Goal: Transaction & Acquisition: Book appointment/travel/reservation

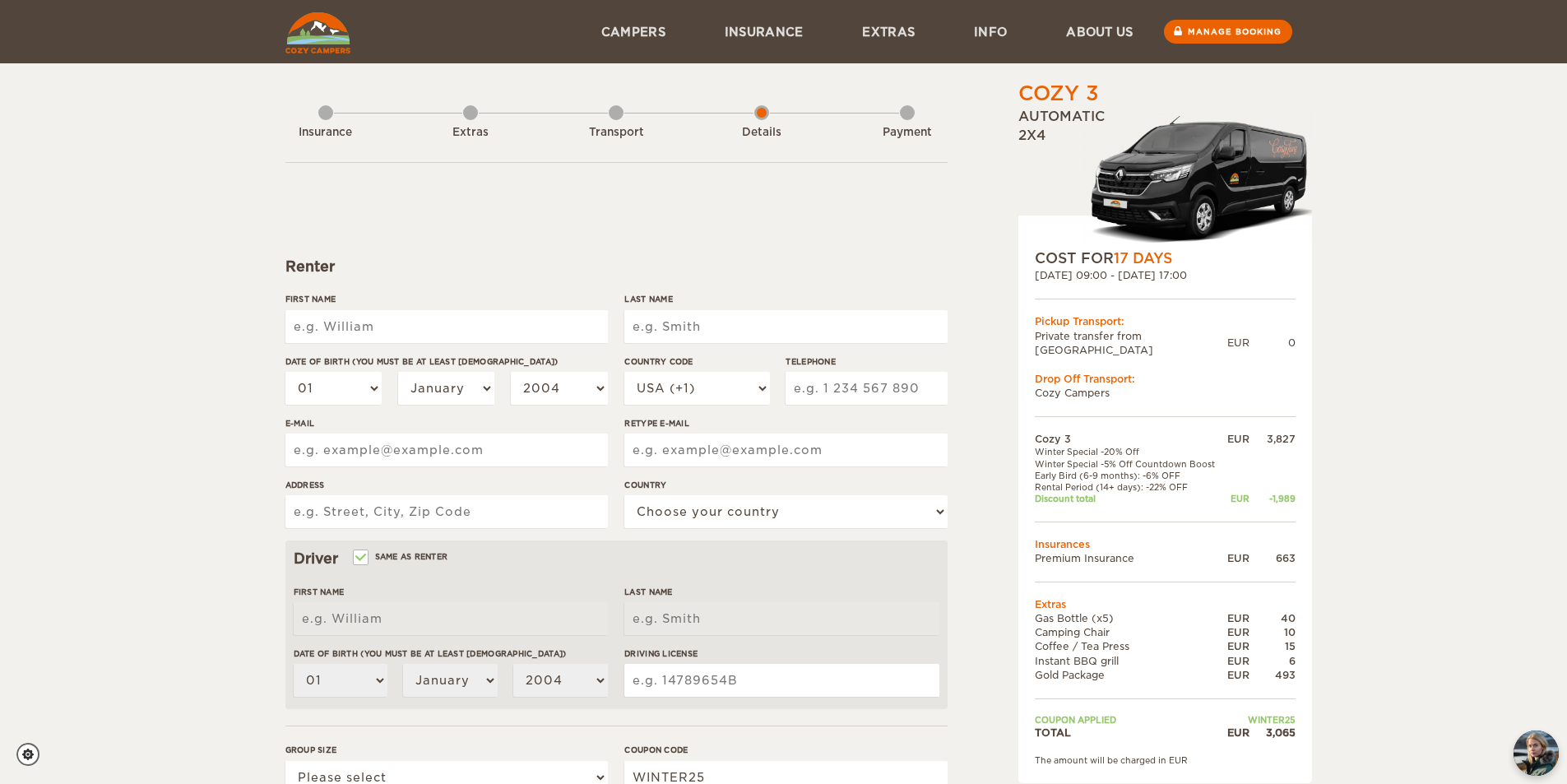
click at [385, 321] on input "First Name" at bounding box center [447, 327] width 322 height 33
type input "[PERSON_NAME]"
type input "5054007425"
type input "[EMAIL_ADDRESS][DOMAIN_NAME]"
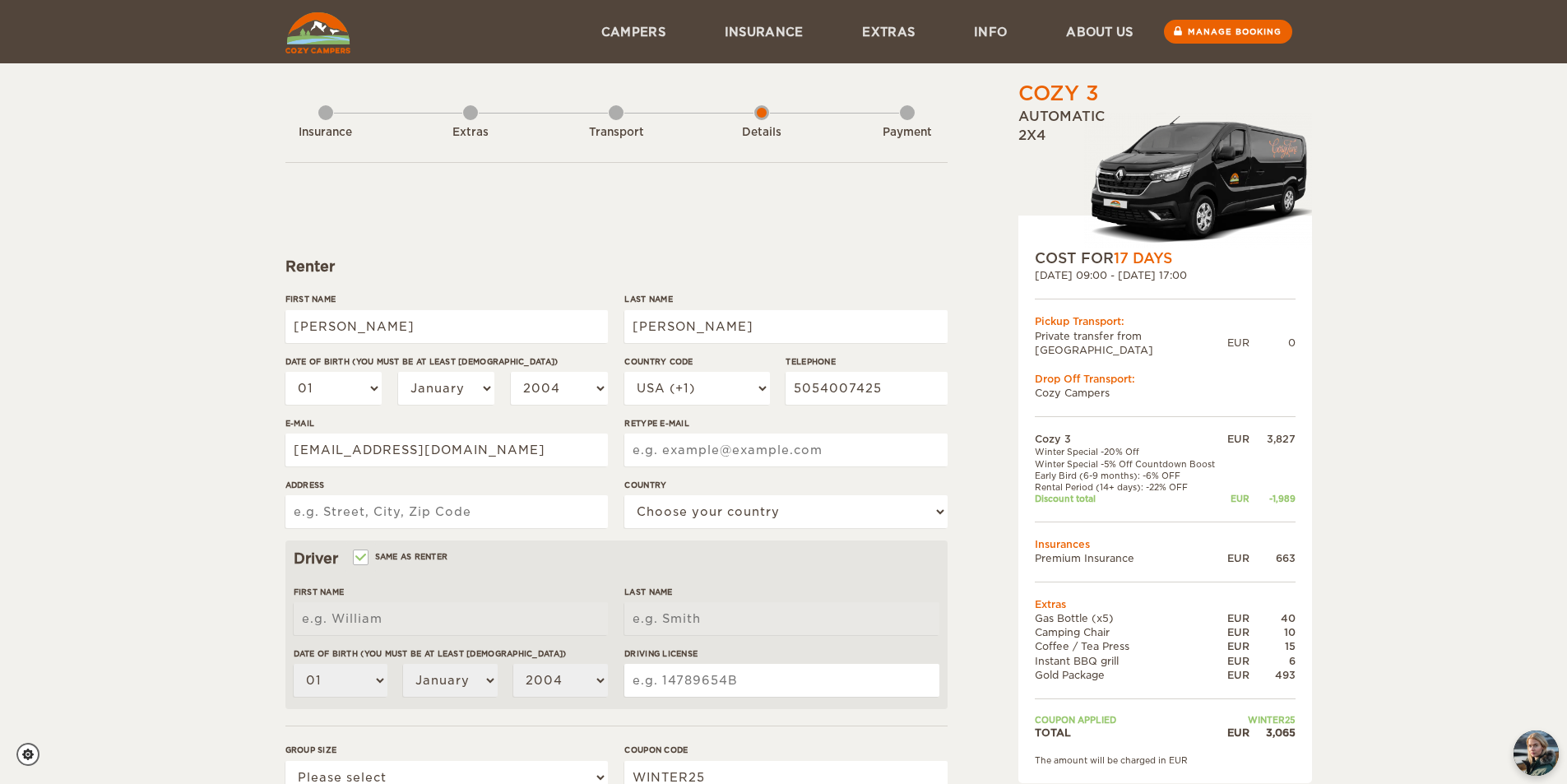
type input "[EMAIL_ADDRESS][DOMAIN_NAME]"
type input "[STREET_ADDRESS]"
select select "222"
type input "[PERSON_NAME]"
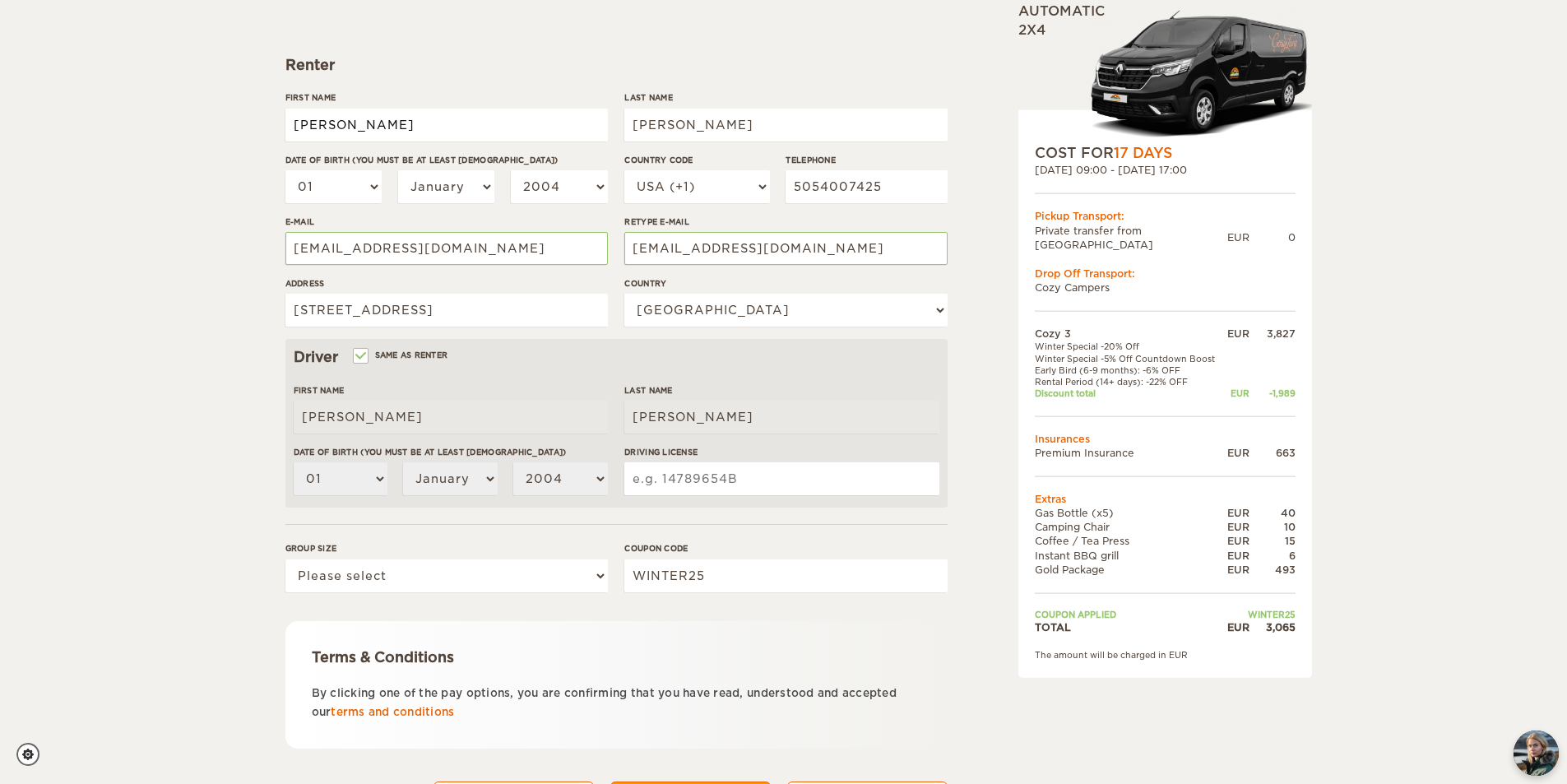
scroll to position [247, 0]
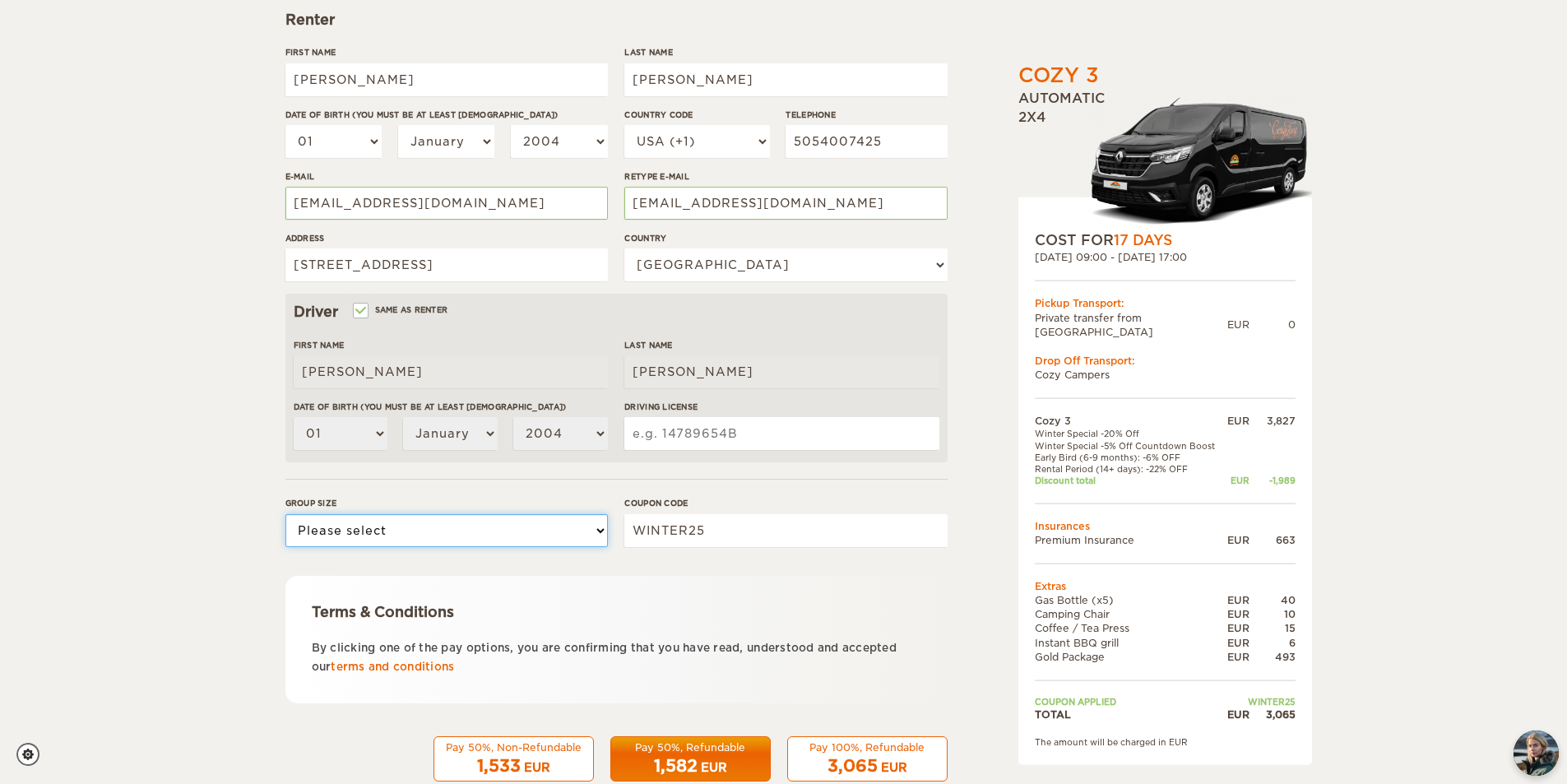
click at [572, 534] on select "Please select 1 2 3" at bounding box center [447, 530] width 322 height 33
click at [286, 514] on select "Please select 1 2 3" at bounding box center [447, 530] width 322 height 33
click at [538, 521] on select "Please select 1 2 3" at bounding box center [447, 530] width 322 height 33
select select "2"
click at [286, 514] on select "Please select 1 2 3" at bounding box center [447, 530] width 322 height 33
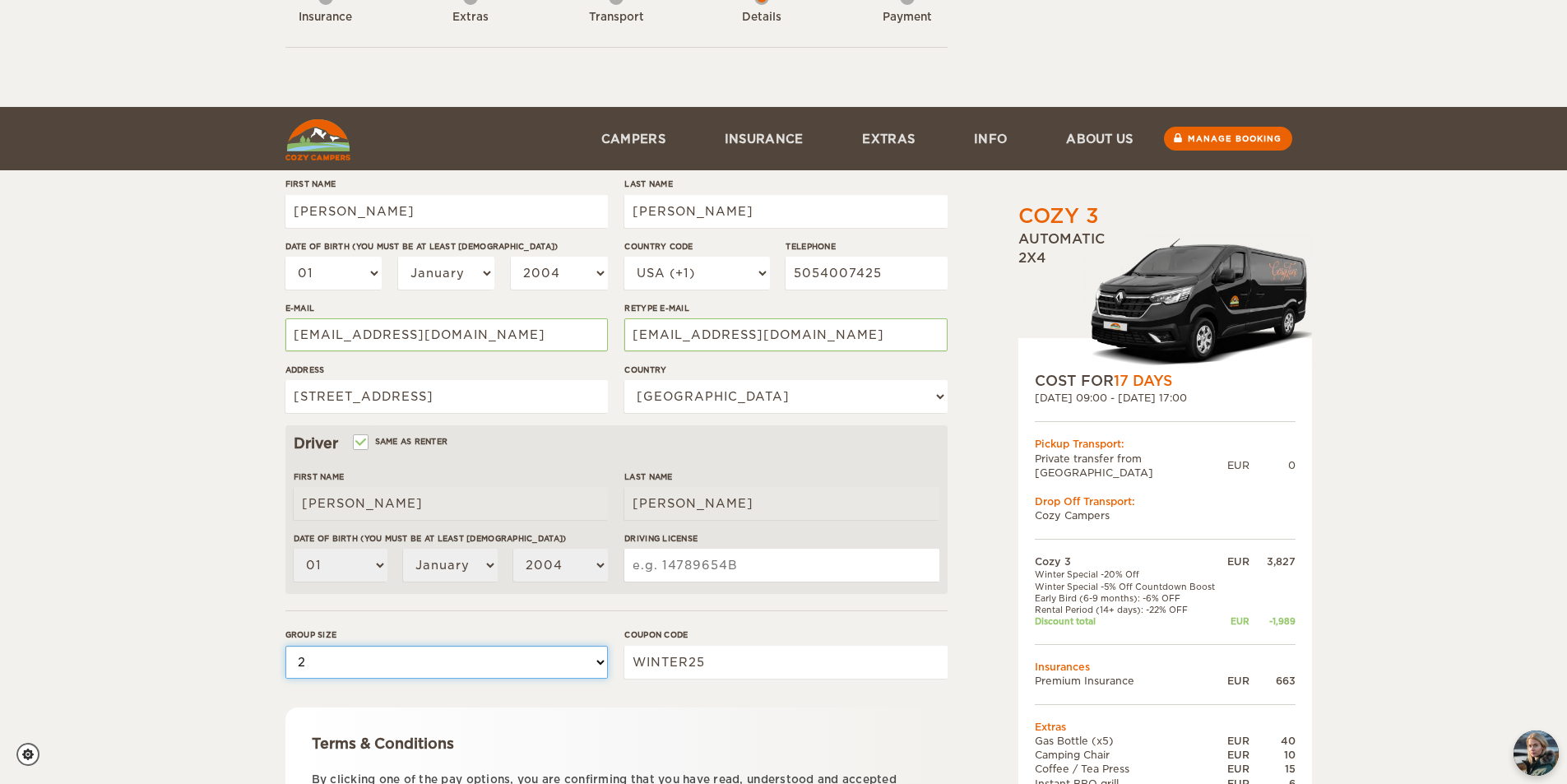
scroll to position [0, 0]
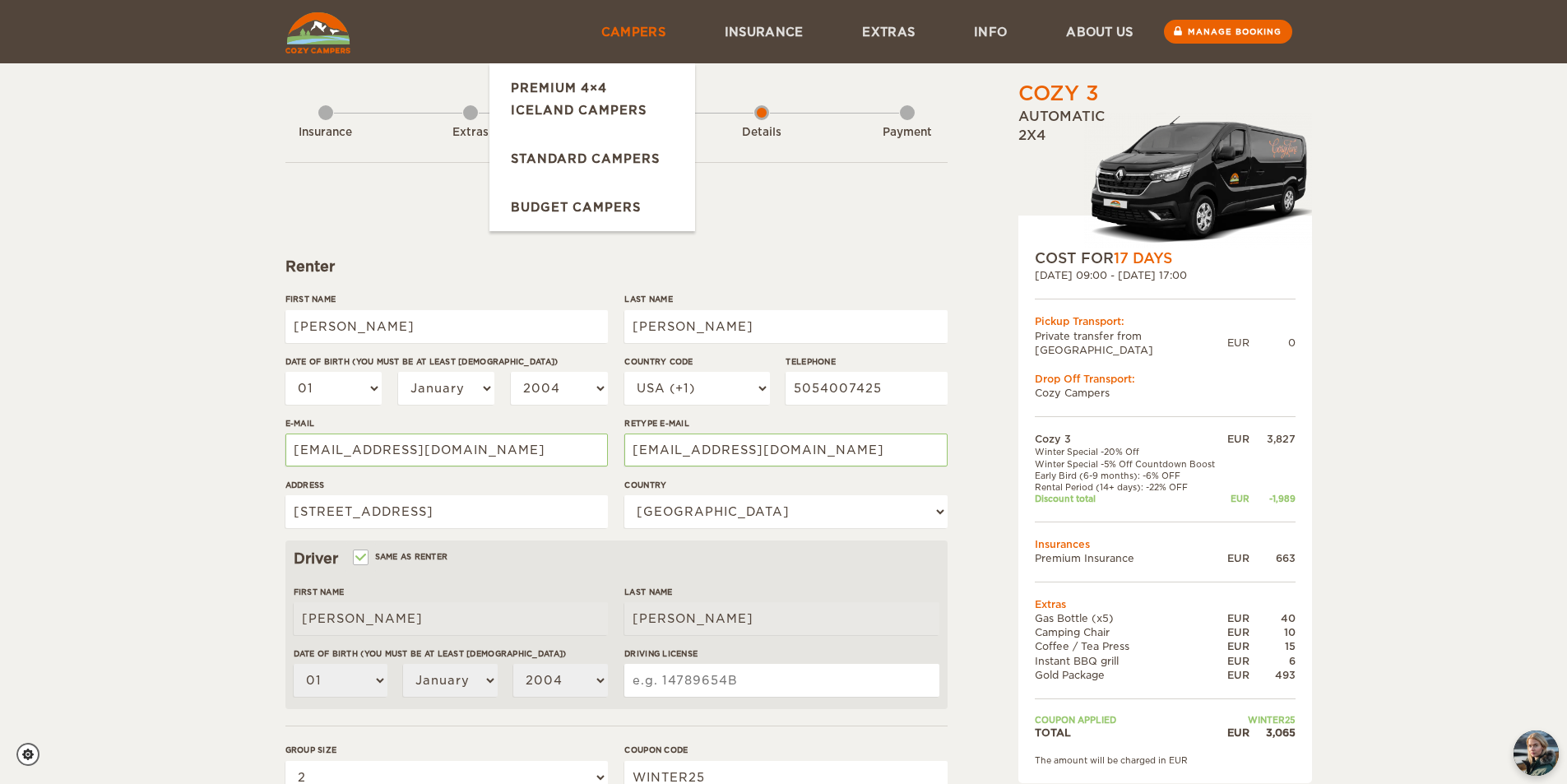
click at [652, 38] on link "Campers" at bounding box center [633, 31] width 123 height 63
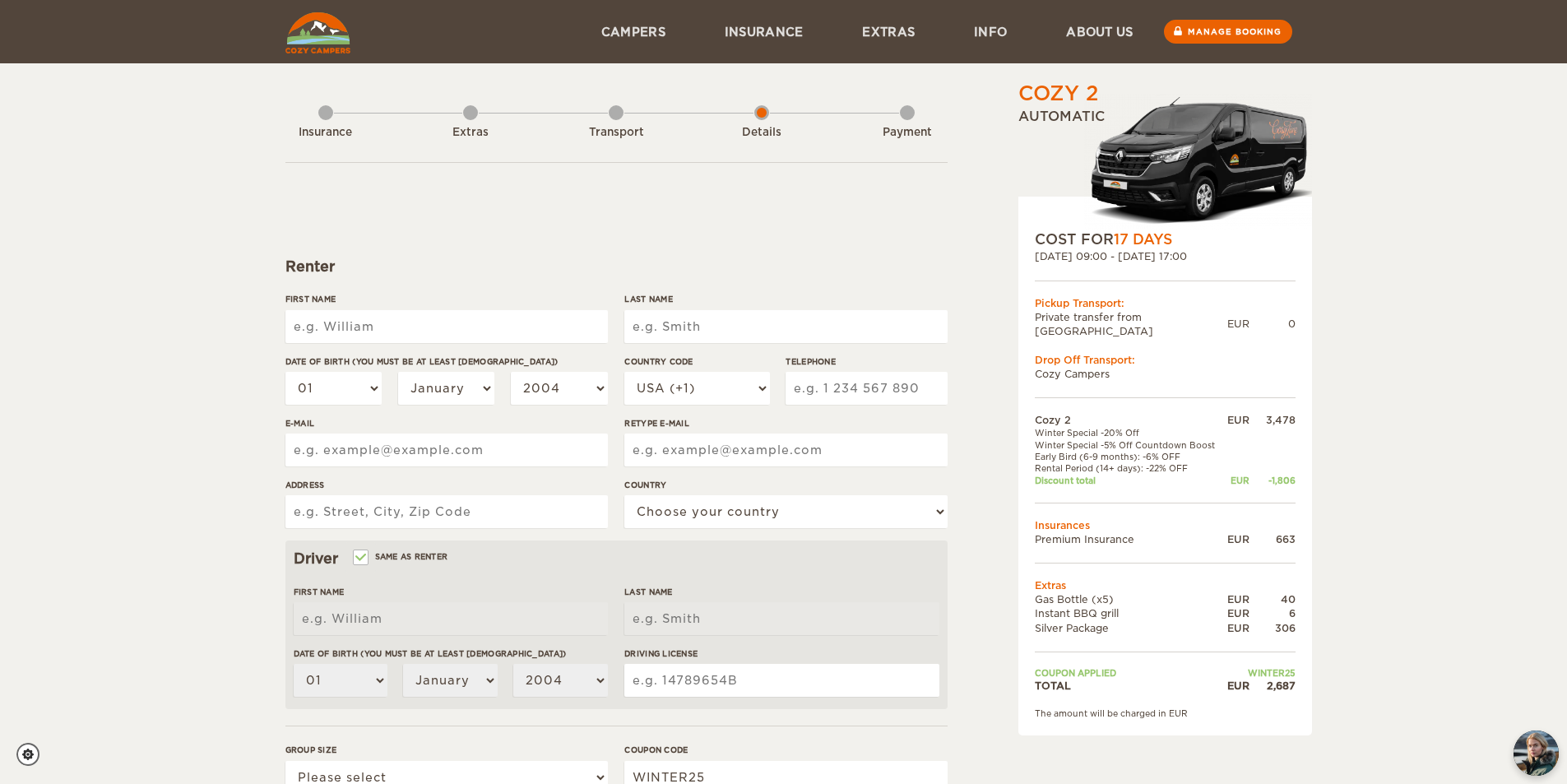
click at [444, 317] on input "First Name" at bounding box center [447, 327] width 322 height 33
type input "[PERSON_NAME]"
type input "5054007425"
type input "[EMAIL_ADDRESS][DOMAIN_NAME]"
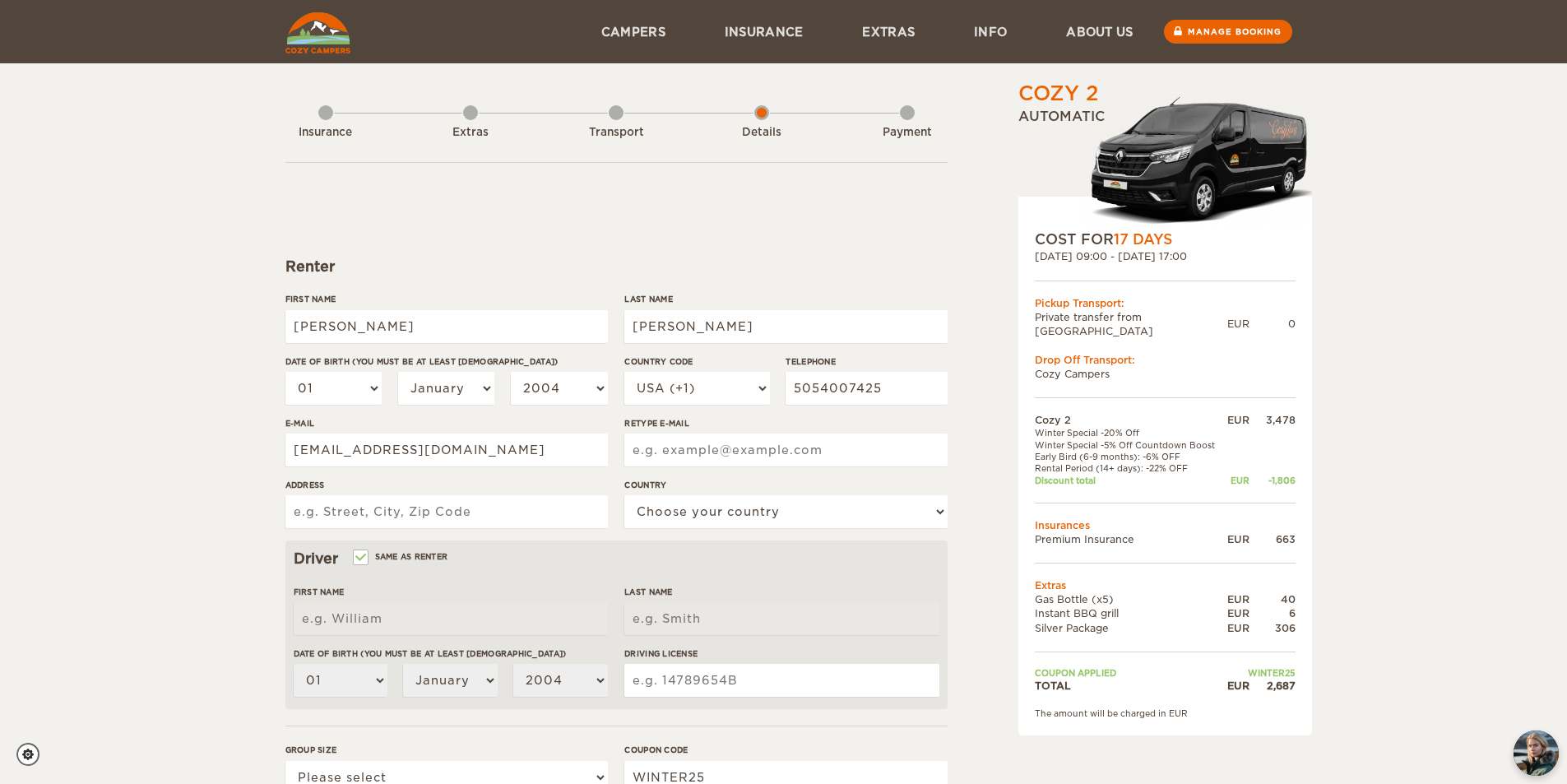
type input "[EMAIL_ADDRESS][DOMAIN_NAME]"
type input "[STREET_ADDRESS]"
select select "222"
type input "[PERSON_NAME]"
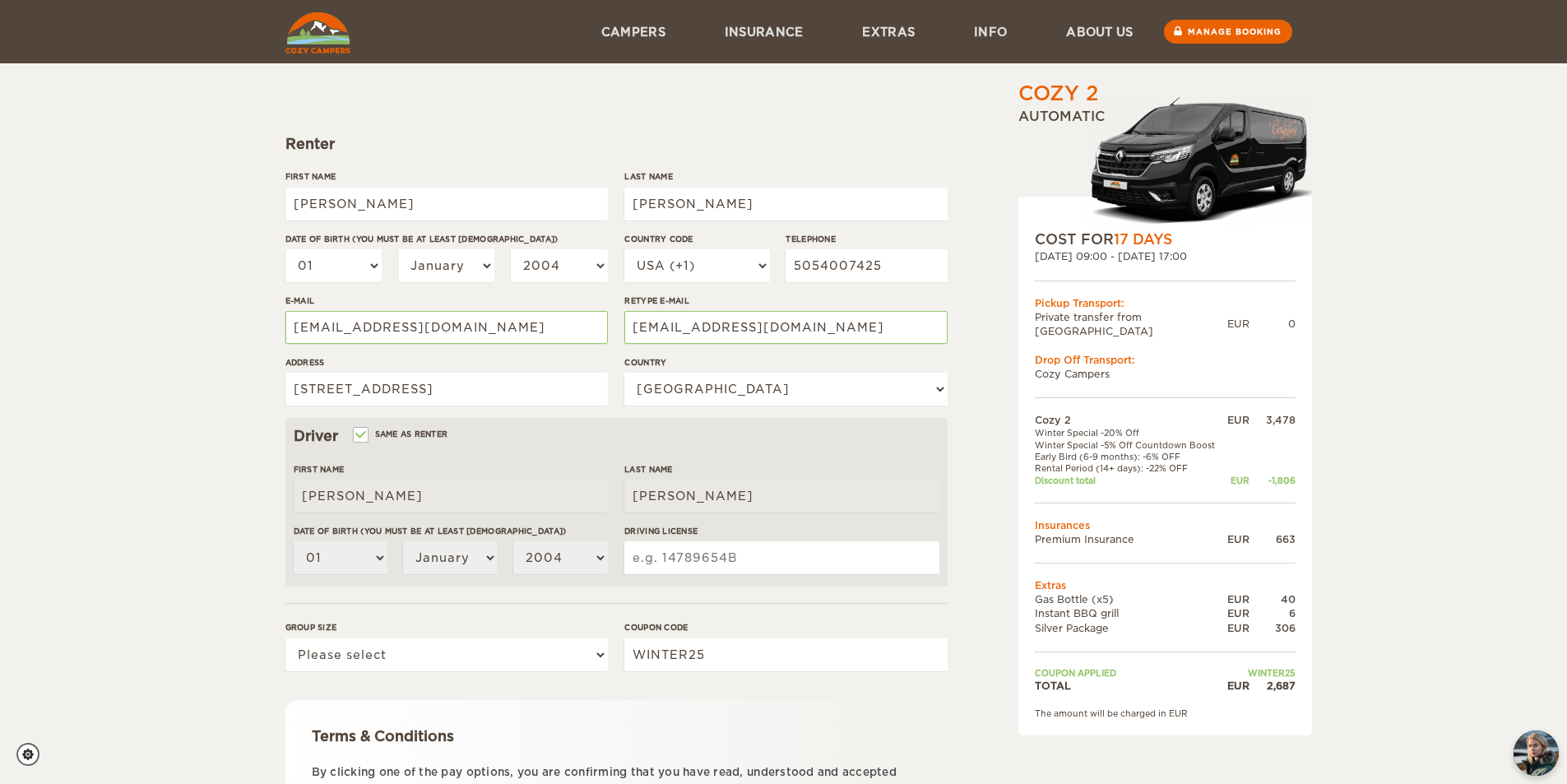
scroll to position [121, 0]
click at [368, 271] on select "01 02 03 04 05 06 07 08 09 10 11 12 13 14 15 16 17 18 19 20 21 22 23 24 25 26 2…" at bounding box center [334, 267] width 97 height 33
select select "30"
click at [286, 251] on select "01 02 03 04 05 06 07 08 09 10 11 12 13 14 15 16 17 18 19 20 21 22 23 24 25 26 2…" at bounding box center [334, 267] width 97 height 33
select select "30"
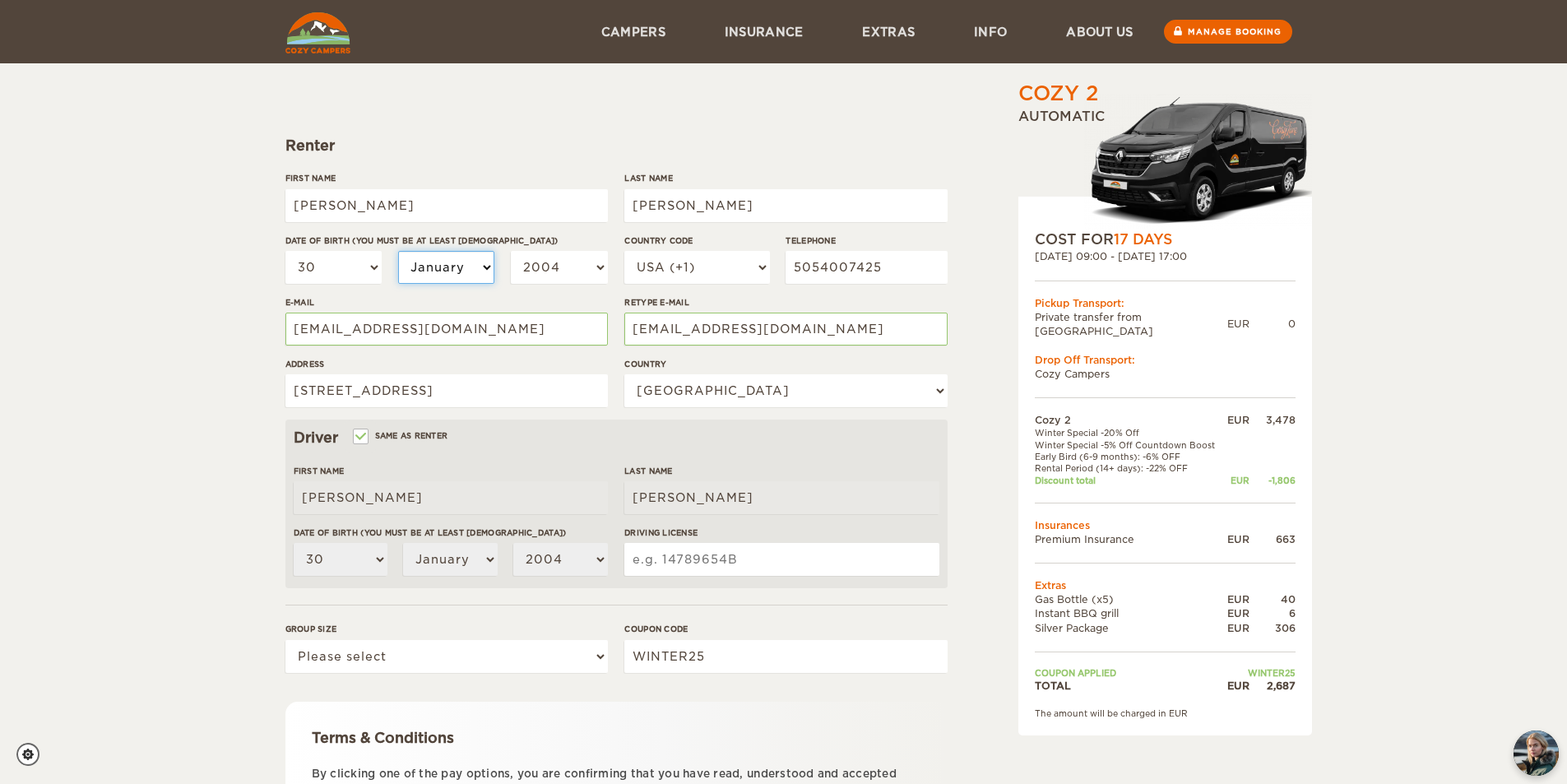
click at [475, 264] on select "January February March April May June July August September October November De…" at bounding box center [447, 267] width 97 height 33
select select "10"
click at [398, 251] on select "January February March April May June July August September October November De…" at bounding box center [447, 267] width 97 height 33
select select "10"
click at [550, 256] on select "2004 2003 2002 2001 2000 1999 1998 1997 1996 1995 1994 1993 1992 1991 1990 1989…" at bounding box center [560, 267] width 97 height 33
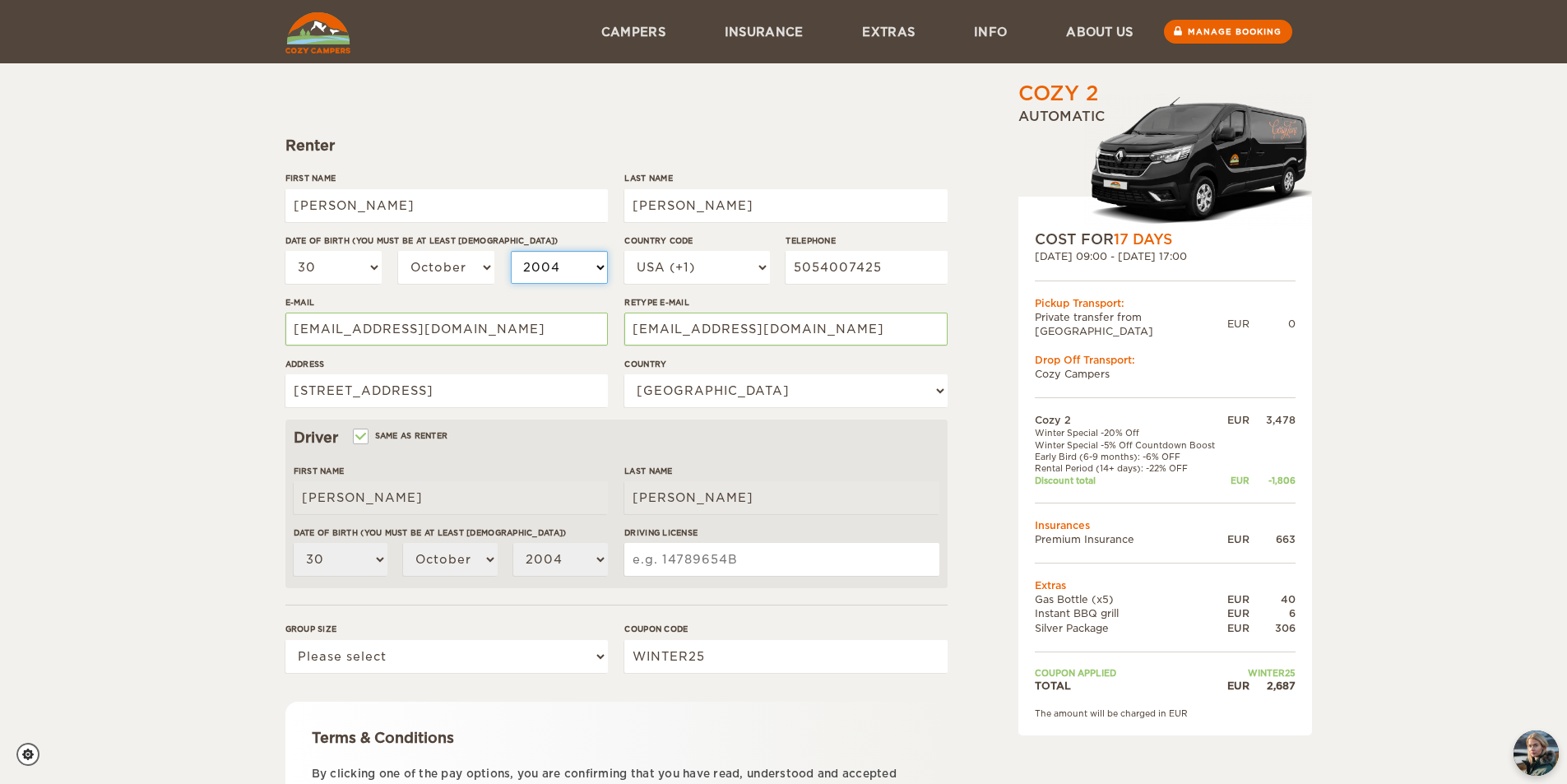
select select "1986"
click at [511, 251] on select "2004 2003 2002 2001 2000 1999 1998 1997 1996 1995 1994 1993 1992 1991 1990 1989…" at bounding box center [560, 267] width 97 height 33
select select "1986"
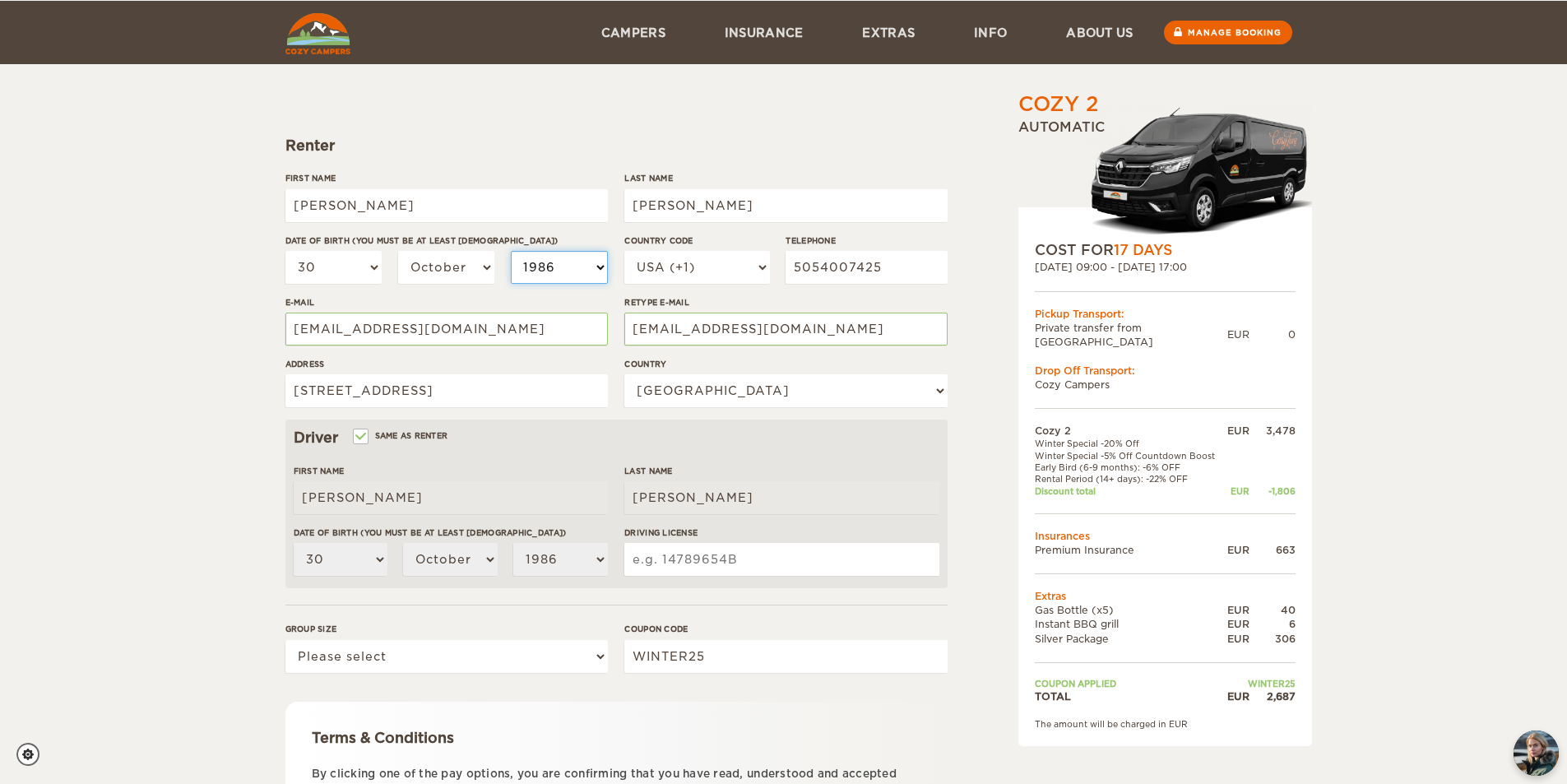
scroll to position [286, 0]
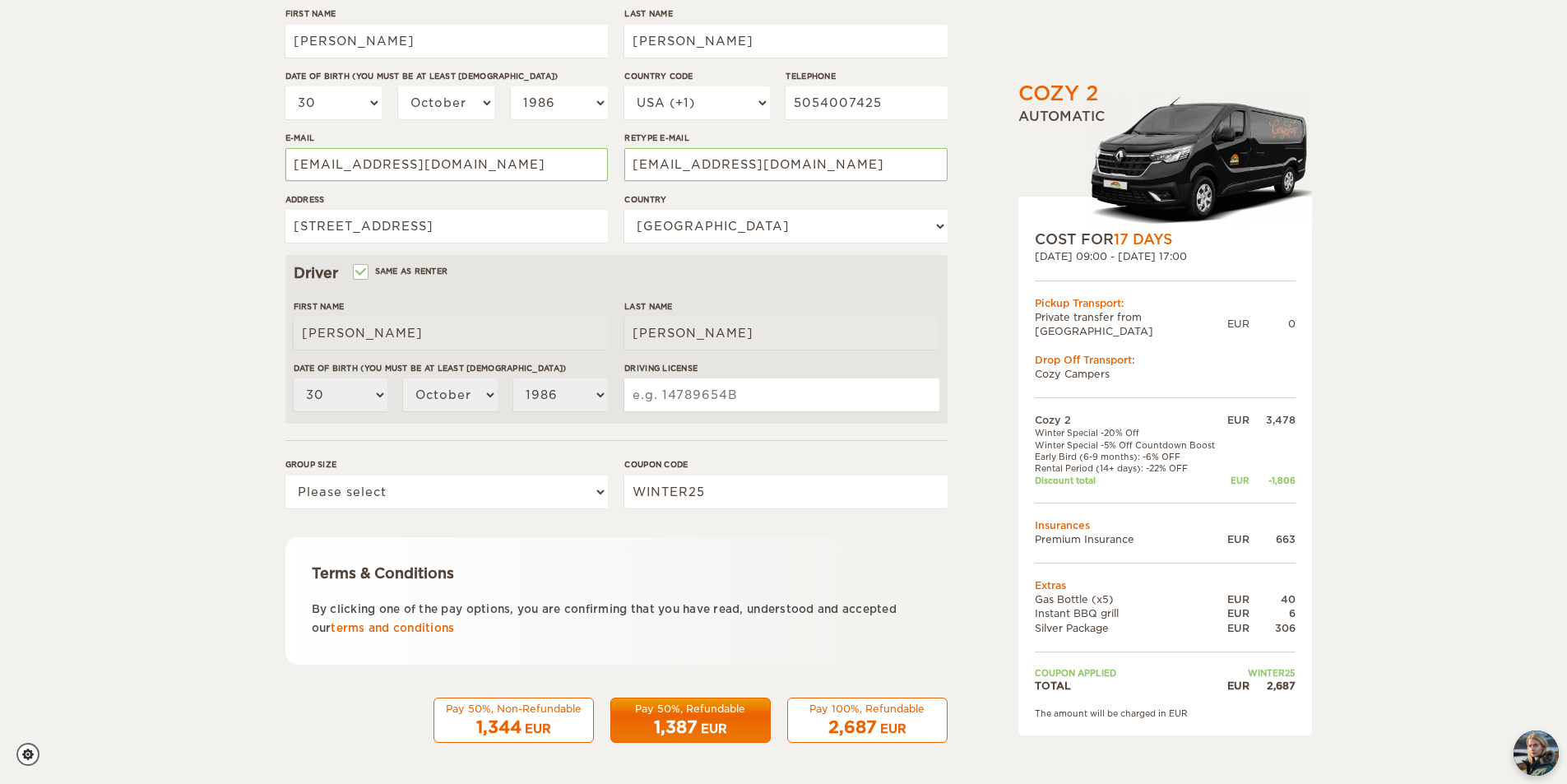
click at [719, 395] on input "Driving License" at bounding box center [781, 395] width 314 height 33
click at [486, 494] on select "Please select 1 2" at bounding box center [447, 491] width 322 height 33
select select "1"
click at [286, 475] on select "Please select 1 2" at bounding box center [447, 491] width 322 height 33
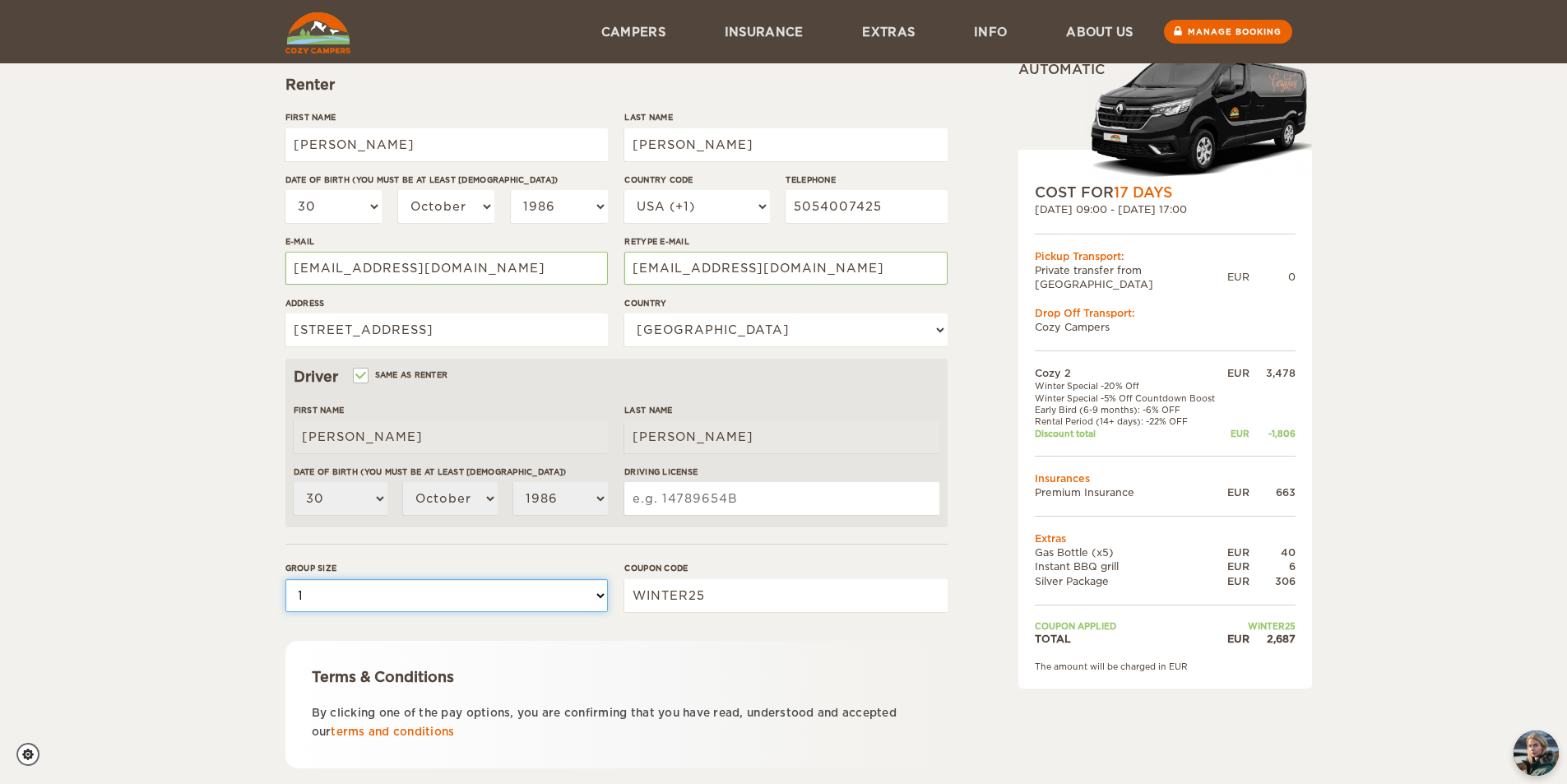
scroll to position [0, 0]
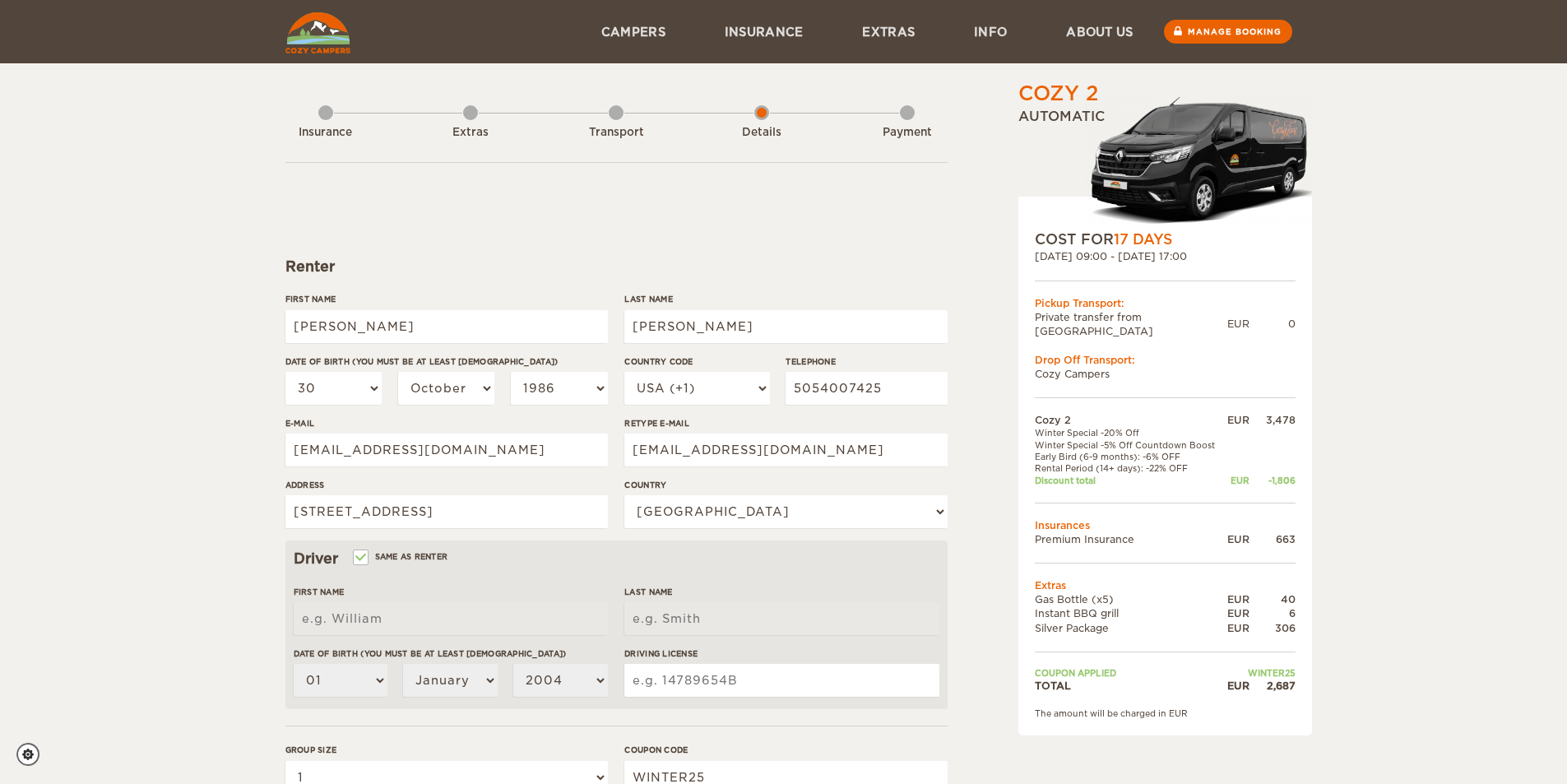
select select "30"
select select "10"
select select "1986"
select select "222"
select select "1"
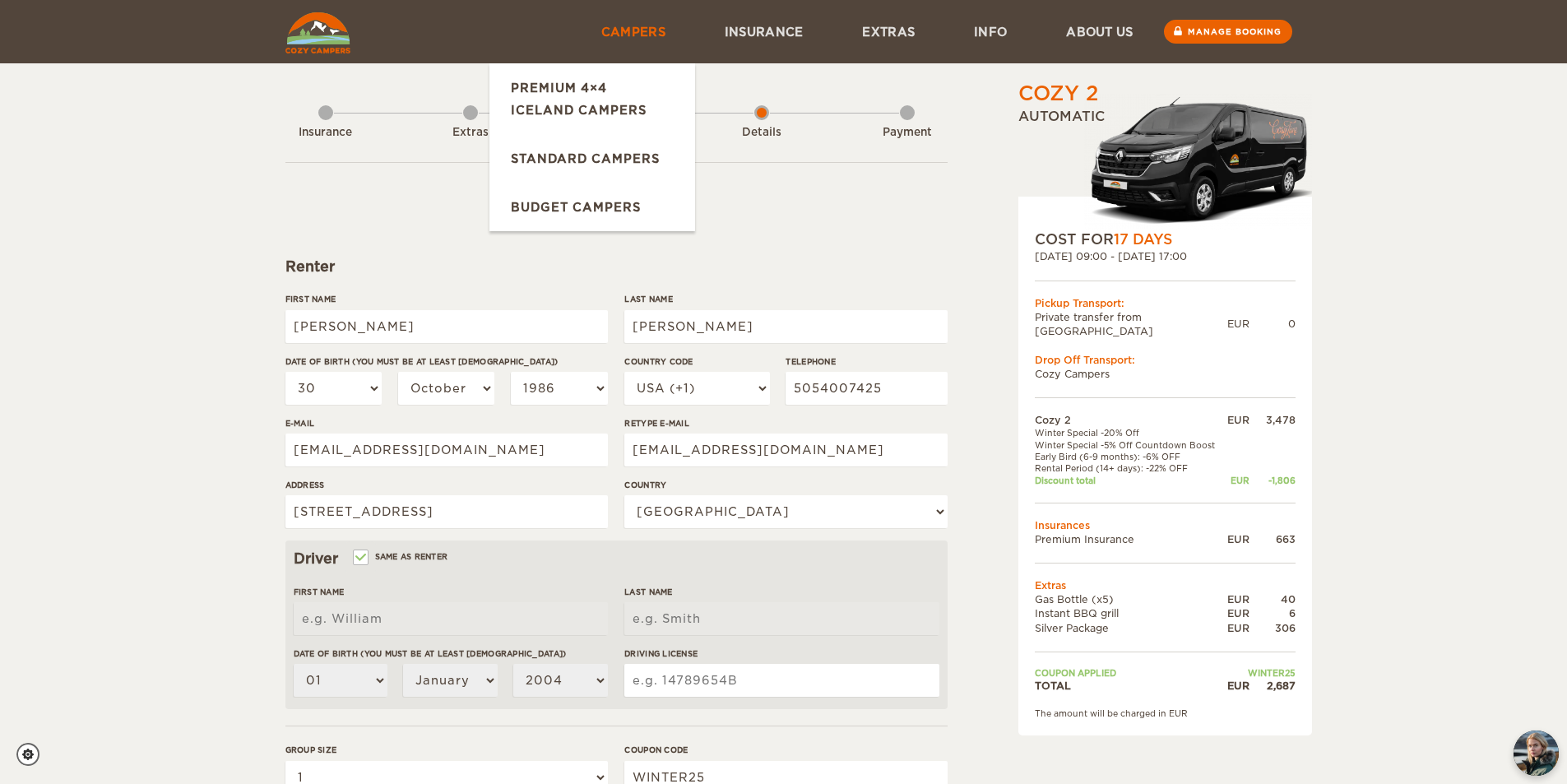
click at [627, 26] on link "Campers" at bounding box center [633, 31] width 123 height 63
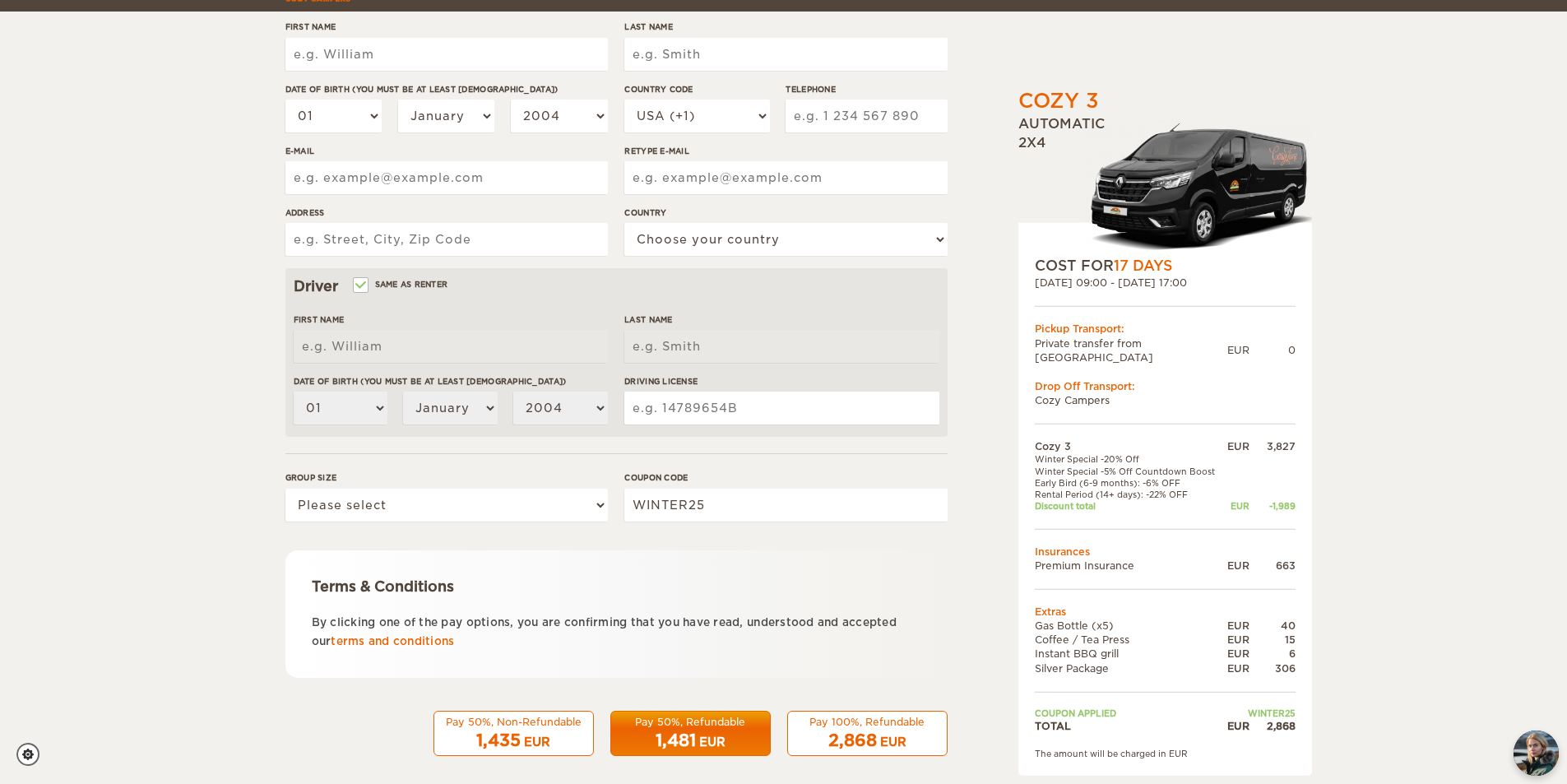
scroll to position [286, 0]
